Goal: Information Seeking & Learning: Learn about a topic

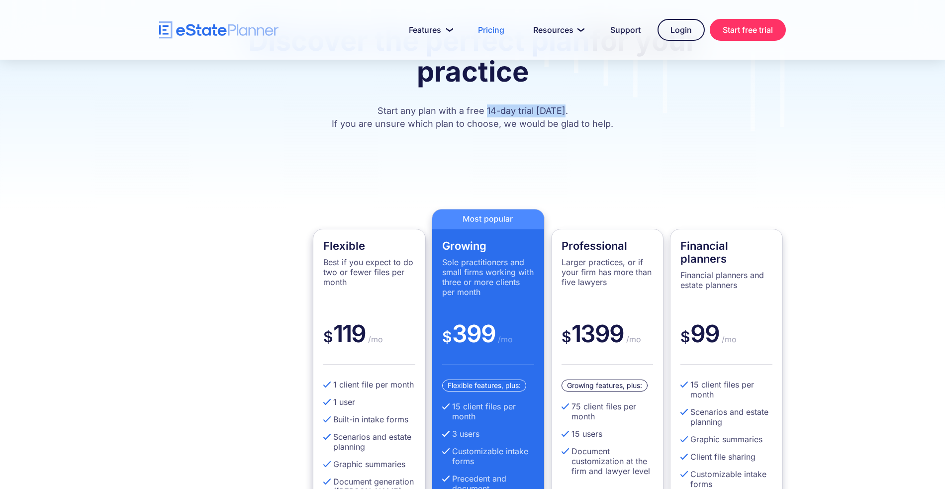
scroll to position [119, 0]
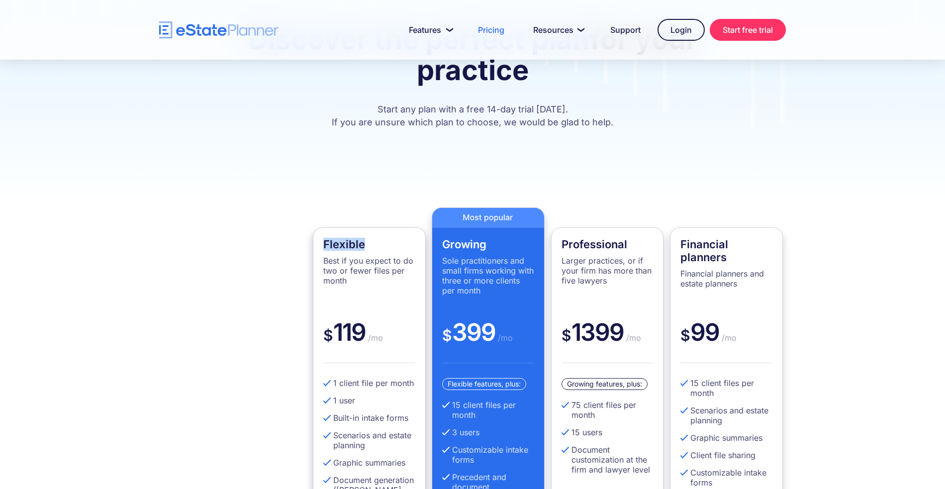
drag, startPoint x: 321, startPoint y: 242, endPoint x: 371, endPoint y: 240, distance: 49.8
click at [371, 240] on div "Flexible Best if you expect to do two or fewer files per month $ 119 /mo 1 clie…" at bounding box center [369, 410] width 113 height 367
drag, startPoint x: 336, startPoint y: 383, endPoint x: 330, endPoint y: 384, distance: 6.0
click at [330, 384] on li "1 client file per month" at bounding box center [369, 383] width 92 height 10
drag, startPoint x: 489, startPoint y: 112, endPoint x: 567, endPoint y: 113, distance: 78.1
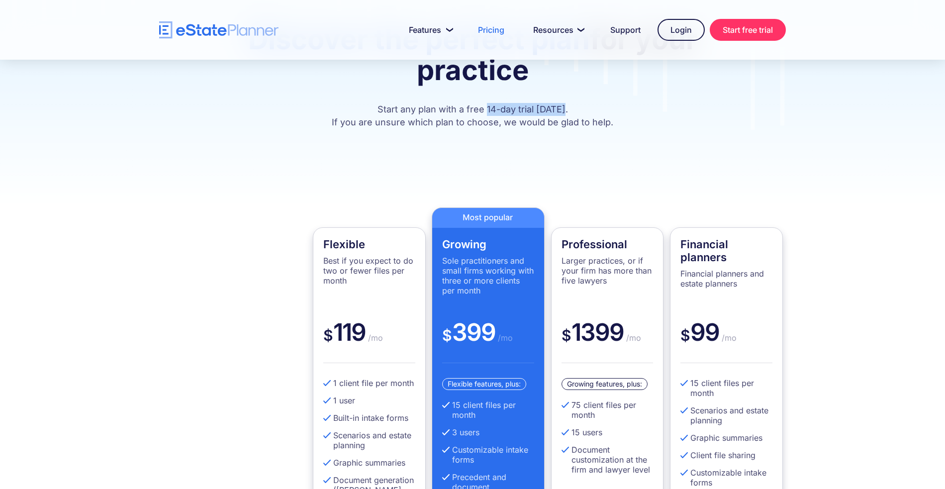
click at [566, 113] on p "Start any plan with a free 14-day trial today. If you are unsure which plan to …" at bounding box center [472, 116] width 537 height 26
drag, startPoint x: 461, startPoint y: 406, endPoint x: 451, endPoint y: 406, distance: 9.5
click at [451, 406] on li "15 client files per month" at bounding box center [488, 410] width 92 height 20
drag, startPoint x: 366, startPoint y: 328, endPoint x: 332, endPoint y: 332, distance: 34.6
click at [332, 332] on div "$ 119 /mo" at bounding box center [369, 340] width 92 height 46
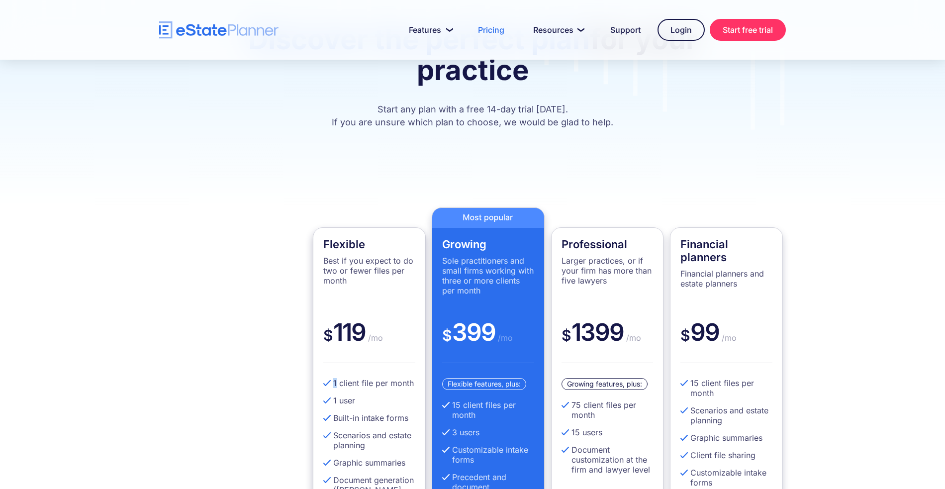
drag, startPoint x: 337, startPoint y: 382, endPoint x: 330, endPoint y: 383, distance: 6.5
click at [330, 383] on li "1 client file per month" at bounding box center [369, 383] width 92 height 10
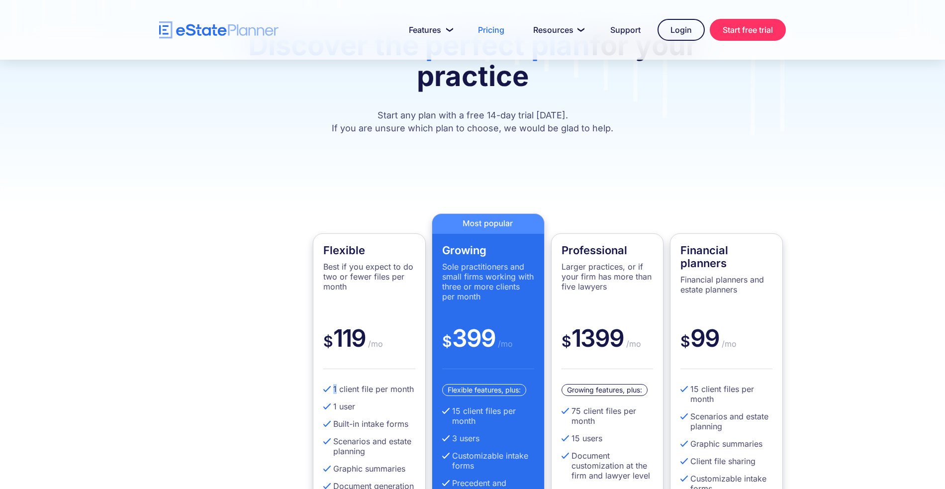
scroll to position [0, 0]
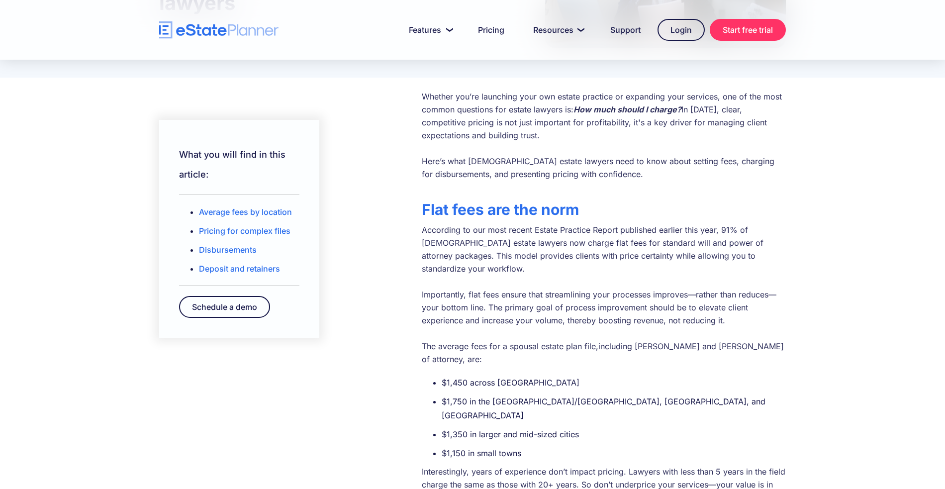
scroll to position [188, 0]
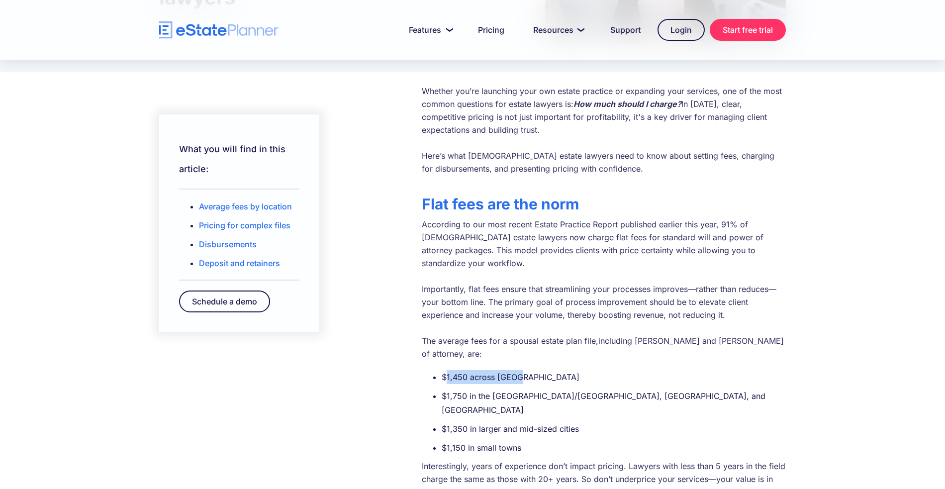
drag, startPoint x: 444, startPoint y: 350, endPoint x: 520, endPoint y: 351, distance: 75.6
click at [520, 370] on li "$1,450 across Canada" at bounding box center [613, 377] width 344 height 14
click at [551, 370] on li "$1,450 across Canada" at bounding box center [613, 377] width 344 height 14
drag, startPoint x: 442, startPoint y: 370, endPoint x: 475, endPoint y: 370, distance: 32.3
click at [475, 389] on li "$1,750 in the Toronto/GTA, Metro Vancouver, and Calgary" at bounding box center [613, 403] width 344 height 28
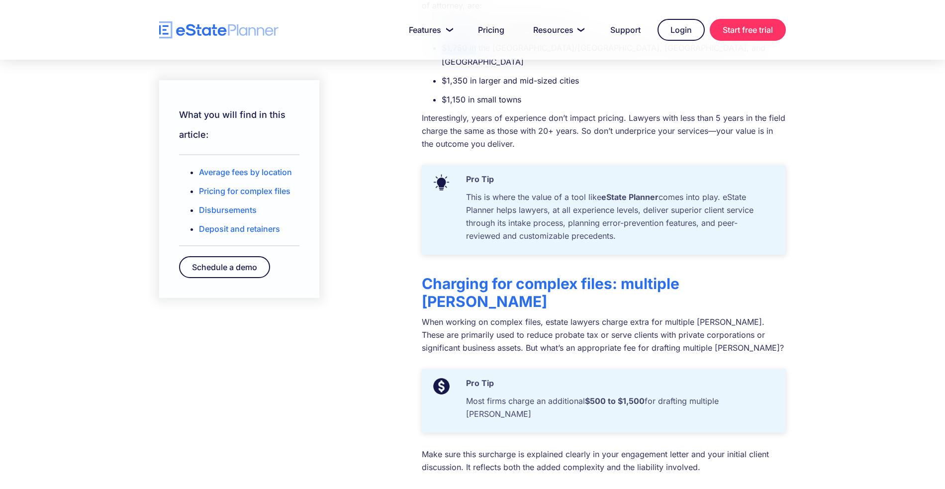
scroll to position [537, 0]
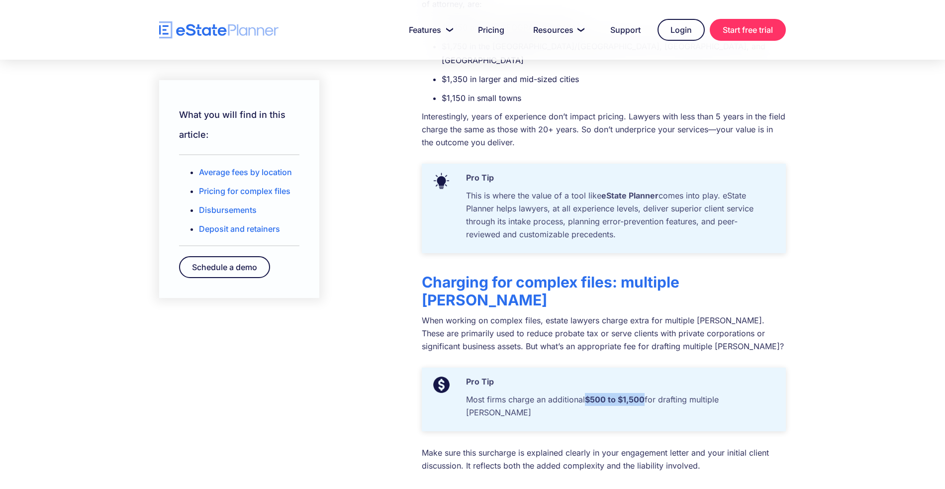
drag, startPoint x: 587, startPoint y: 341, endPoint x: 646, endPoint y: 341, distance: 59.2
click at [646, 393] on p "Most firms charge an additional $500 to $1,500 for drafting multiple wills" at bounding box center [618, 408] width 315 height 31
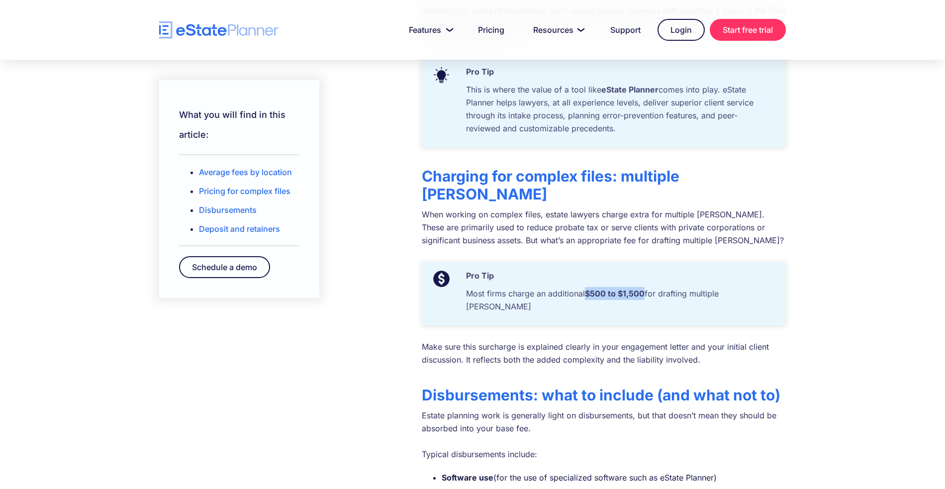
scroll to position [643, 0]
drag, startPoint x: 539, startPoint y: 325, endPoint x: 417, endPoint y: 330, distance: 122.4
click at [417, 330] on div "What you will find in this article: Average fees by location Pricing for comple…" at bounding box center [472, 417] width 656 height 1577
